Goal: Task Accomplishment & Management: Manage account settings

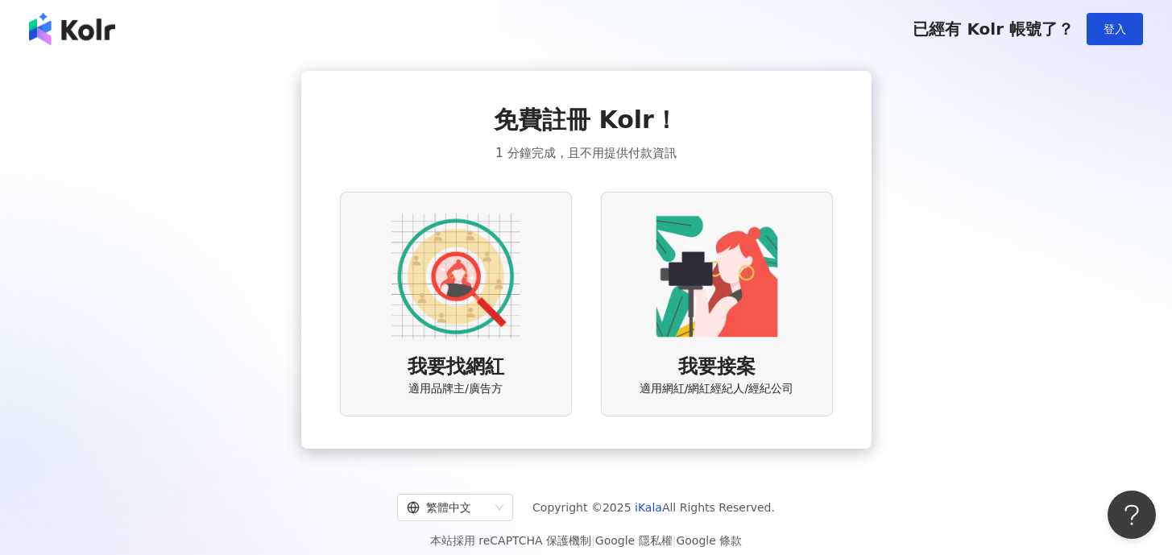
click at [77, 44] on img at bounding box center [72, 29] width 86 height 32
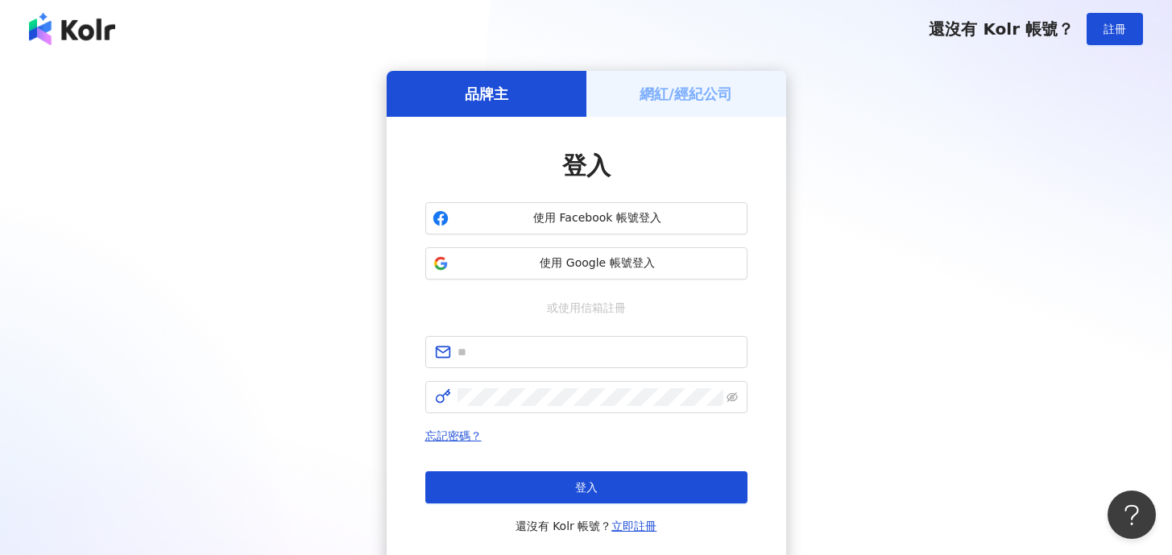
click at [964, 44] on div "還沒有 Kolr 帳號？ 註冊" at bounding box center [1036, 29] width 214 height 32
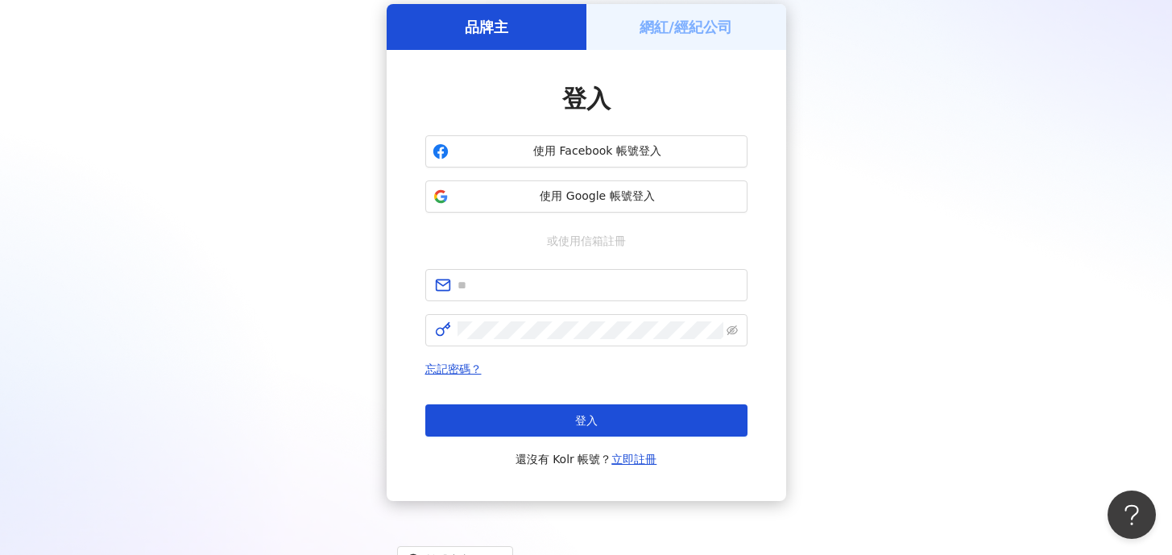
scroll to position [134, 0]
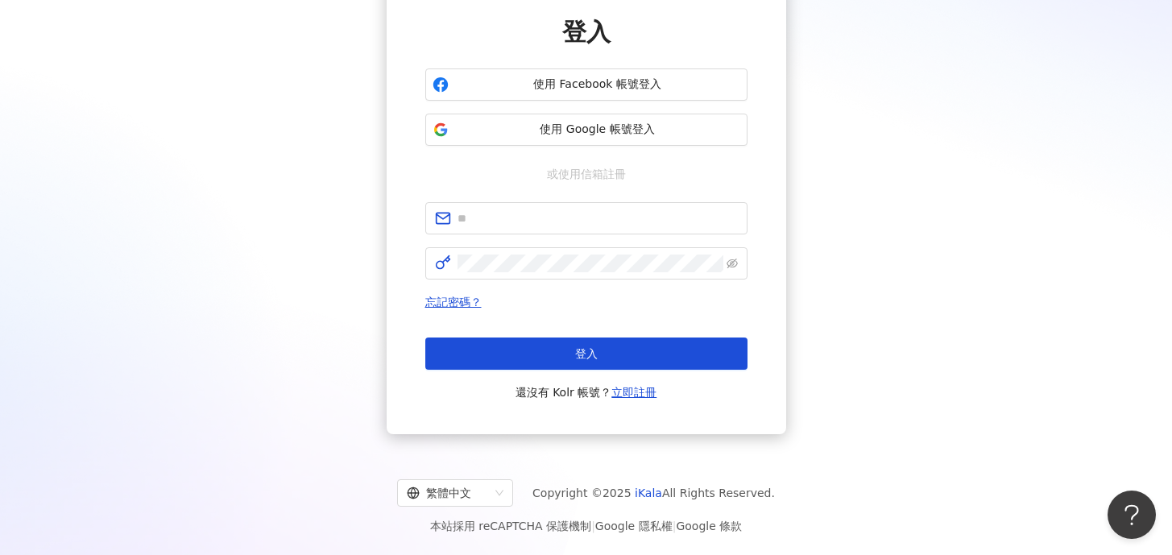
click at [653, 501] on span "Copyright © 2025 iKala All Rights Reserved." at bounding box center [654, 492] width 242 height 19
click at [651, 488] on link "iKala" at bounding box center [648, 493] width 27 height 13
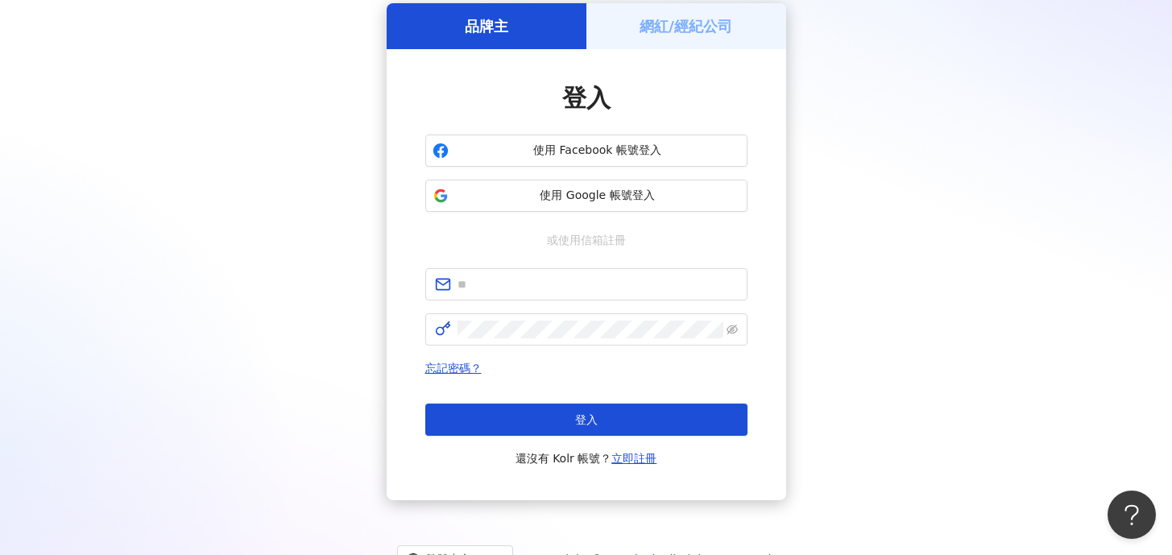
scroll to position [0, 0]
